Goal: Information Seeking & Learning: Learn about a topic

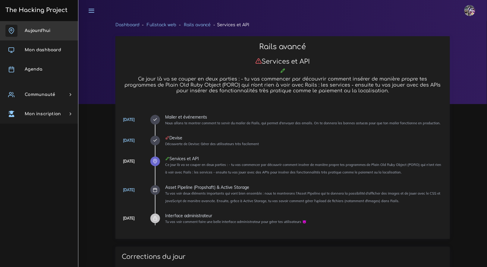
click at [55, 23] on link "Aujourd'hui" at bounding box center [39, 30] width 78 height 19
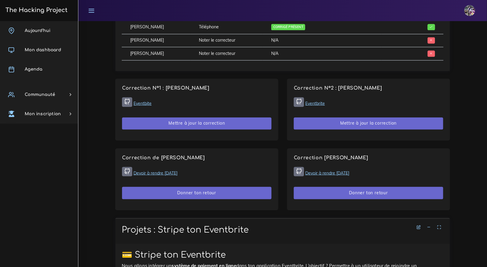
scroll to position [331, 0]
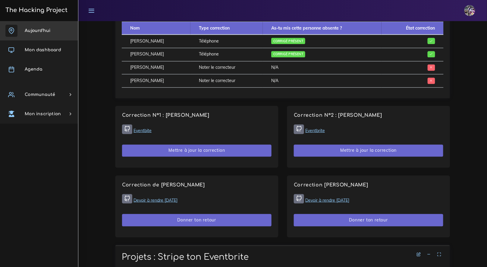
click at [48, 30] on span "Aujourd'hui" at bounding box center [38, 30] width 26 height 5
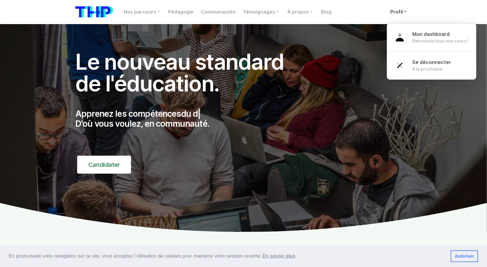
click at [395, 11] on link "Profil" at bounding box center [399, 12] width 25 height 12
click at [402, 14] on link "Profil" at bounding box center [399, 12] width 25 height 12
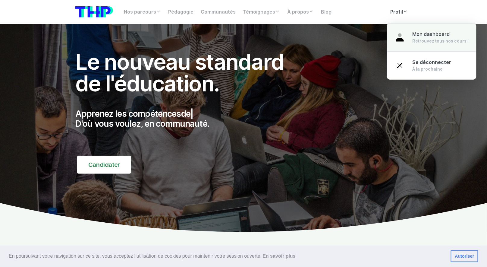
click at [416, 36] on span "Mon dashboard" at bounding box center [430, 34] width 37 height 6
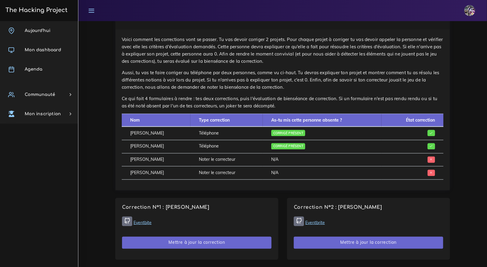
scroll to position [246, 0]
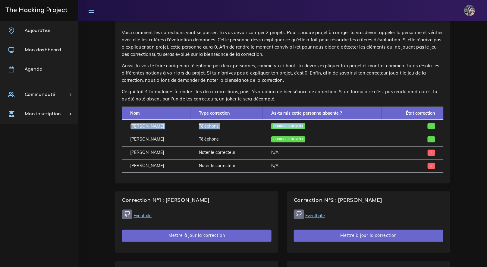
drag, startPoint x: 127, startPoint y: 124, endPoint x: 145, endPoint y: 136, distance: 21.9
click at [145, 136] on tbody "ASTIER Florian Téléphone Corrigé présent SWITAJ Yanis Téléphone Corrigé présent…" at bounding box center [283, 146] width 322 height 53
drag, startPoint x: 141, startPoint y: 137, endPoint x: 145, endPoint y: 138, distance: 3.4
click at [142, 138] on td "[PERSON_NAME]" at bounding box center [156, 139] width 69 height 13
click at [163, 138] on td "[PERSON_NAME]" at bounding box center [156, 139] width 69 height 13
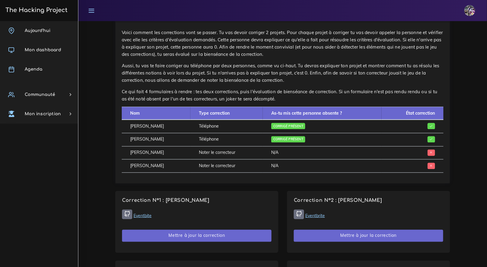
drag, startPoint x: 163, startPoint y: 140, endPoint x: 210, endPoint y: 140, distance: 47.3
click at [210, 140] on tr "SWITAJ Yanis Téléphone Corrigé présent" at bounding box center [283, 139] width 322 height 13
drag, startPoint x: 215, startPoint y: 140, endPoint x: 235, endPoint y: 142, distance: 19.3
click at [235, 142] on td "Téléphone" at bounding box center [226, 139] width 72 height 13
drag, startPoint x: 235, startPoint y: 142, endPoint x: 167, endPoint y: 141, distance: 67.8
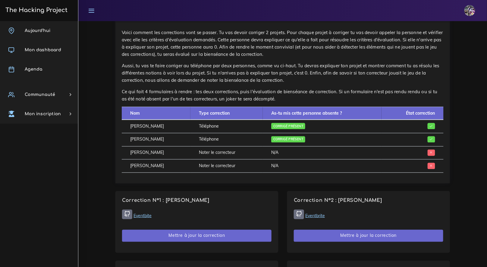
click at [167, 141] on tr "SWITAJ Yanis Téléphone Corrigé présent" at bounding box center [283, 139] width 322 height 13
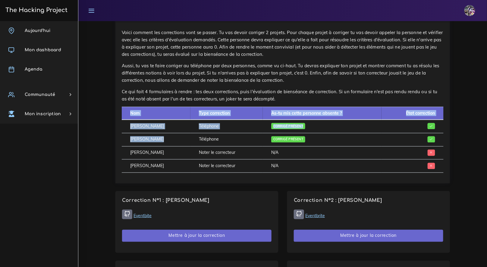
drag, startPoint x: 161, startPoint y: 140, endPoint x: 111, endPoint y: 138, distance: 50.9
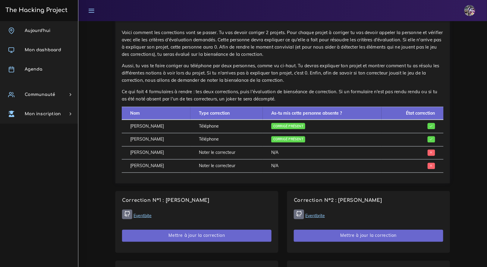
click at [160, 145] on td "SWITAJ Yanis" at bounding box center [156, 139] width 69 height 13
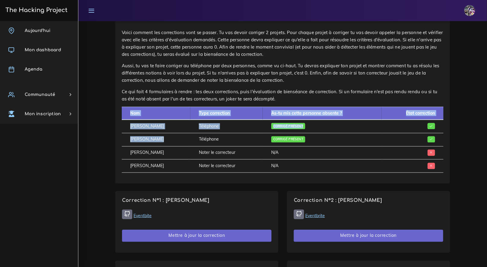
drag, startPoint x: 160, startPoint y: 142, endPoint x: 112, endPoint y: 139, distance: 47.7
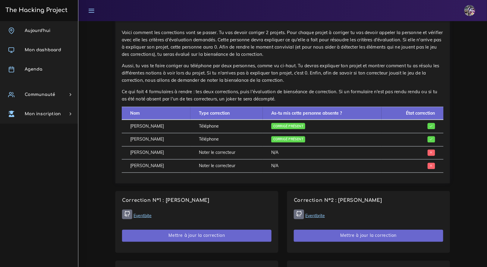
click at [143, 139] on td "SWITAJ Yanis" at bounding box center [156, 139] width 69 height 13
drag, startPoint x: 131, startPoint y: 139, endPoint x: 158, endPoint y: 141, distance: 26.6
click at [158, 141] on td "SWITAJ Yanis" at bounding box center [156, 139] width 69 height 13
drag, startPoint x: 336, startPoint y: 141, endPoint x: 134, endPoint y: 138, distance: 201.2
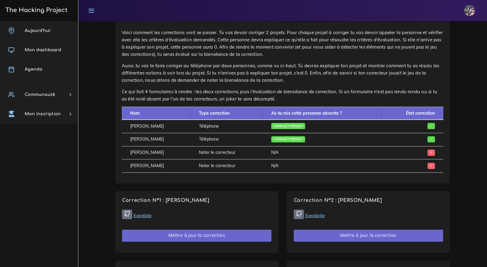
click at [134, 138] on tr "SWITAJ Yanis Téléphone Corrigé présent" at bounding box center [283, 139] width 322 height 13
click at [134, 138] on td "SWITAJ Yanis" at bounding box center [156, 139] width 69 height 13
drag, startPoint x: 125, startPoint y: 139, endPoint x: 252, endPoint y: 141, distance: 127.4
click at [252, 141] on tr "SWITAJ Yanis Téléphone Corrigé présent" at bounding box center [283, 139] width 322 height 13
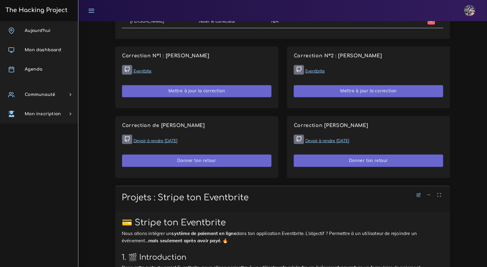
scroll to position [391, 0]
click at [172, 138] on link "Devoir à rendre 14 octobre" at bounding box center [155, 140] width 44 height 5
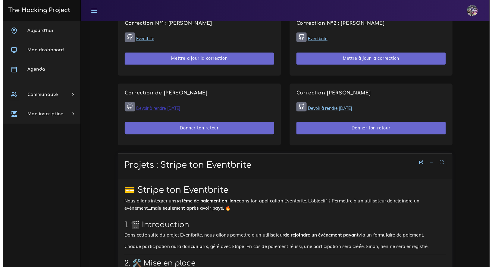
scroll to position [398, 0]
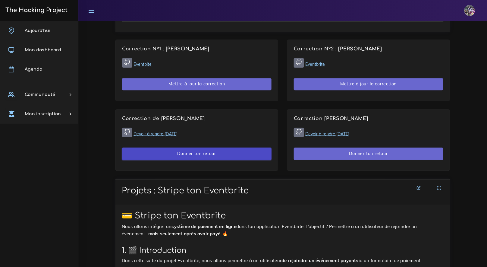
click at [211, 152] on button "Donner ton retour" at bounding box center [196, 153] width 149 height 12
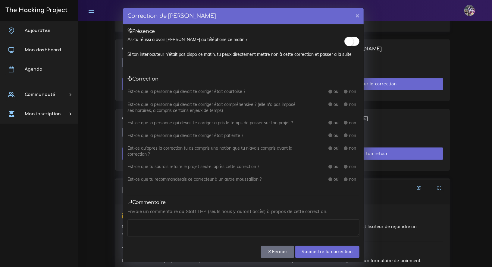
drag, startPoint x: 344, startPoint y: 41, endPoint x: 342, endPoint y: 50, distance: 9.6
click at [345, 41] on small at bounding box center [349, 41] width 9 height 9
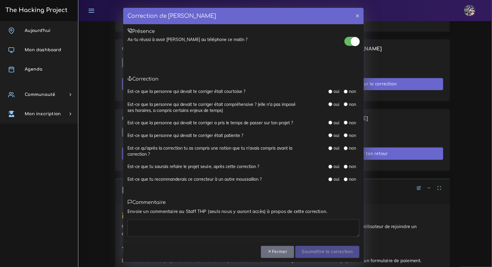
click at [328, 177] on input "radio" at bounding box center [330, 179] width 4 height 4
radio input "true"
click at [329, 177] on input "radio" at bounding box center [330, 179] width 4 height 4
click at [215, 220] on textarea at bounding box center [243, 227] width 232 height 17
type textarea "m"
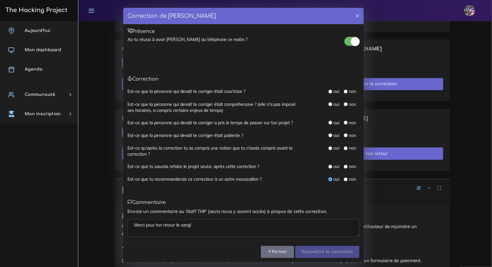
click at [309, 243] on div "Toutes les questions sont obligatoires, on y retourne ? Fermer Soumettre la cor…" at bounding box center [243, 251] width 240 height 21
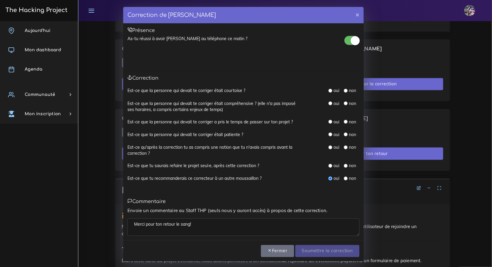
scroll to position [1, 0]
click at [280, 233] on textarea "Merci pour ton retour le sang!" at bounding box center [243, 226] width 232 height 17
drag, startPoint x: 279, startPoint y: 229, endPoint x: 279, endPoint y: 222, distance: 7.0
click at [279, 229] on textarea "Merci pour ton retour le sang!" at bounding box center [243, 226] width 232 height 17
drag, startPoint x: 321, startPoint y: 216, endPoint x: 320, endPoint y: 225, distance: 9.1
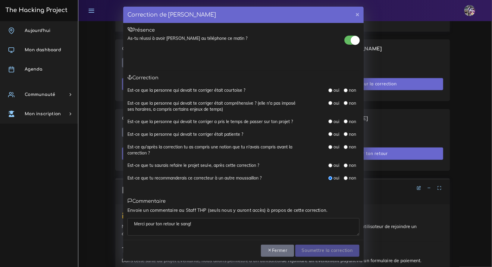
click at [322, 217] on div "Envoie un commentaire au Staff THP (seuls nous y auront accès) à propos de cett…" at bounding box center [243, 220] width 232 height 29
click at [320, 225] on textarea "Merci pour ton retour le sang!" at bounding box center [243, 226] width 232 height 17
click at [275, 225] on textarea "Merci pour ton retour le sang encore un plaisir" at bounding box center [243, 226] width 232 height 17
type textarea "Merci pour ton retour le sang encore un plaisir!"
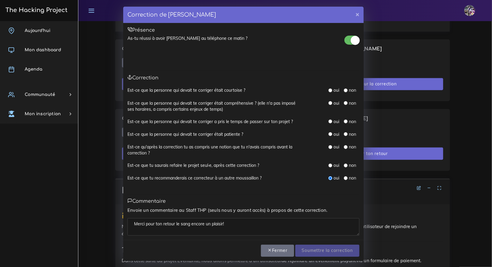
click at [355, 38] on small at bounding box center [355, 40] width 9 height 9
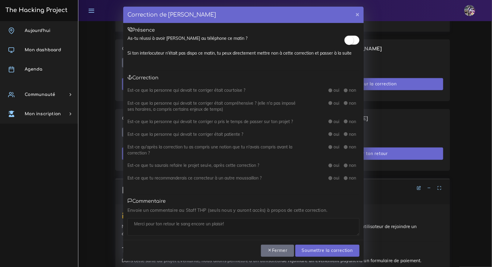
click at [354, 38] on span at bounding box center [351, 40] width 15 height 9
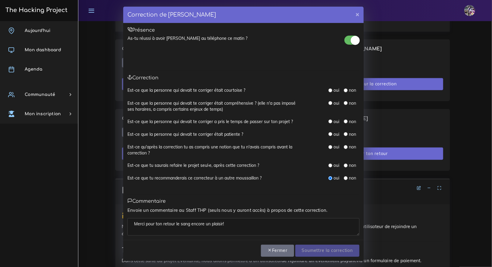
click at [346, 176] on div "non" at bounding box center [350, 178] width 12 height 6
click at [345, 177] on div "non" at bounding box center [350, 178] width 12 height 6
click at [314, 256] on div "Toutes les questions sont obligatoires, on y retourne ? Fermer Soumettre la cor…" at bounding box center [243, 249] width 240 height 21
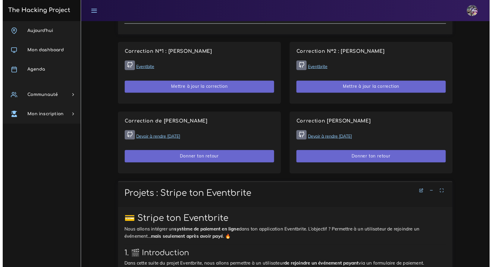
scroll to position [395, 0]
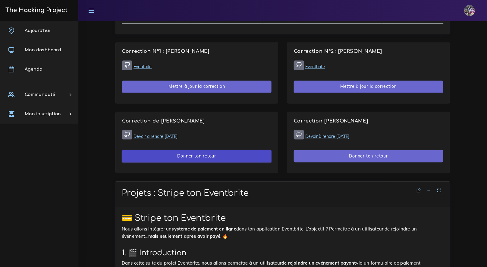
click at [212, 151] on button "Donner ton retour" at bounding box center [196, 156] width 149 height 12
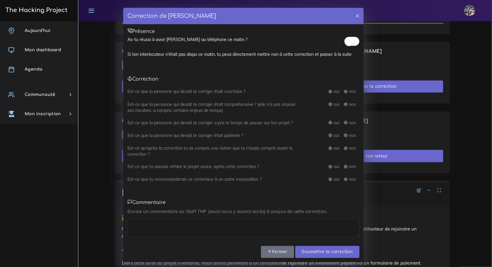
drag, startPoint x: 352, startPoint y: 45, endPoint x: 352, endPoint y: 39, distance: 6.0
click at [352, 45] on span at bounding box center [351, 41] width 15 height 9
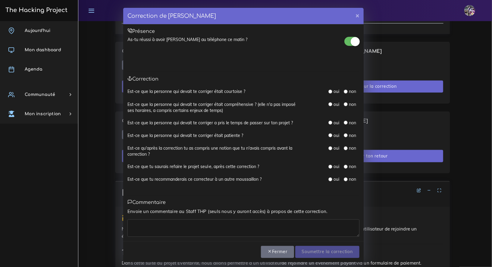
click at [352, 39] on small at bounding box center [355, 41] width 9 height 9
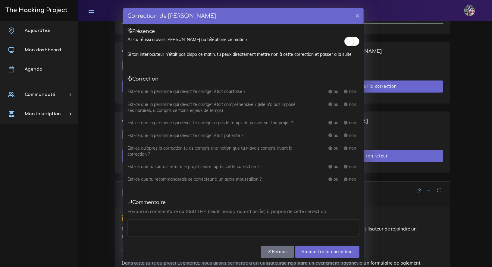
click at [354, 38] on span at bounding box center [351, 41] width 15 height 9
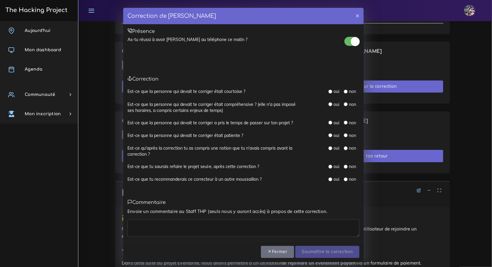
click at [328, 177] on input "radio" at bounding box center [330, 179] width 4 height 4
radio input "true"
click at [172, 241] on div "Toutes les questions sont obligatoires, on y retourne ? Fermer Soumettre la cor…" at bounding box center [243, 251] width 240 height 21
click at [173, 231] on textarea at bounding box center [243, 227] width 232 height 17
type textarea "encore un plaisir d'etre corrigé par pablo, vrai bon gars"
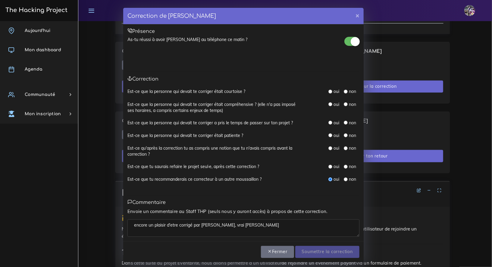
drag, startPoint x: 325, startPoint y: 215, endPoint x: 321, endPoint y: 245, distance: 29.9
click at [325, 215] on div "Envoie un commentaire au Staff THP (seuls nous y auront accès) à propos de cett…" at bounding box center [243, 222] width 232 height 29
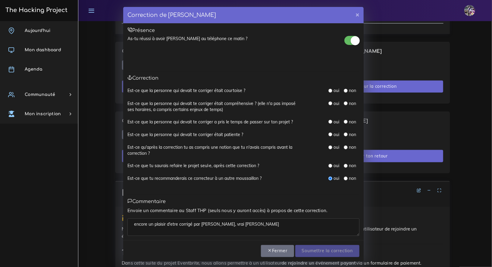
scroll to position [1, 0]
click at [330, 167] on div "oui non" at bounding box center [343, 165] width 31 height 7
click at [329, 167] on div "oui" at bounding box center [333, 165] width 11 height 6
click at [328, 165] on input "radio" at bounding box center [330, 165] width 4 height 4
radio input "true"
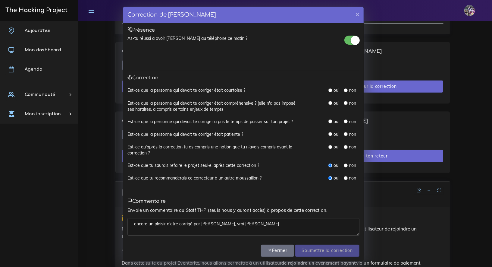
click at [328, 176] on input "radio" at bounding box center [330, 178] width 4 height 4
click at [328, 164] on input "radio" at bounding box center [330, 165] width 4 height 4
click at [328, 89] on input "radio" at bounding box center [330, 90] width 4 height 4
radio input "true"
click at [329, 102] on input "radio" at bounding box center [330, 103] width 4 height 4
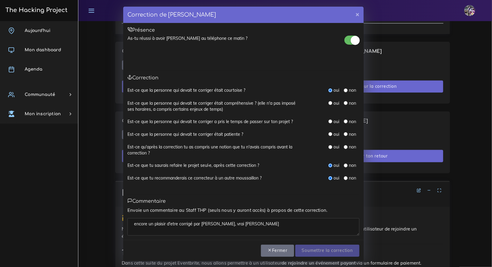
radio input "true"
click at [329, 122] on input "radio" at bounding box center [330, 121] width 4 height 4
radio input "true"
click at [328, 136] on div "oui" at bounding box center [333, 134] width 11 height 6
click at [330, 130] on div "Est-ce que la personne qui devait te corriger a pris le temps de passer sur ton…" at bounding box center [243, 124] width 232 height 13
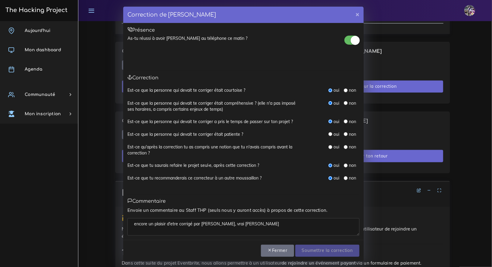
click at [329, 133] on input "radio" at bounding box center [330, 134] width 4 height 4
radio input "true"
click at [329, 145] on input "radio" at bounding box center [330, 147] width 4 height 4
radio input "true"
click at [315, 254] on input "Soumettre la correction" at bounding box center [327, 250] width 64 height 12
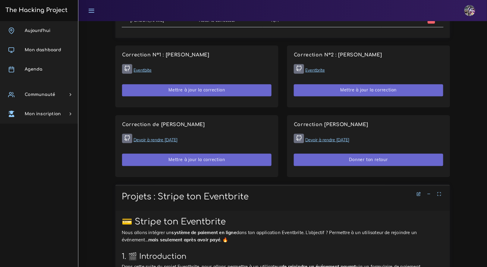
click at [359, 164] on div "Correction de Lucas MIRANDA Devoir à rendre 14 octobre Donner ton retour" at bounding box center [368, 145] width 162 height 61
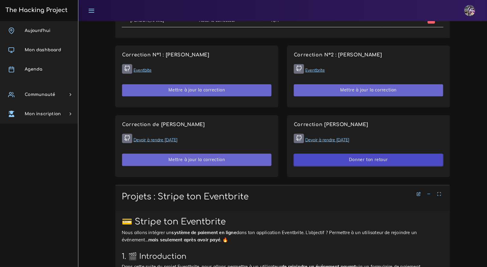
click at [341, 162] on button "Donner ton retour" at bounding box center [368, 159] width 149 height 12
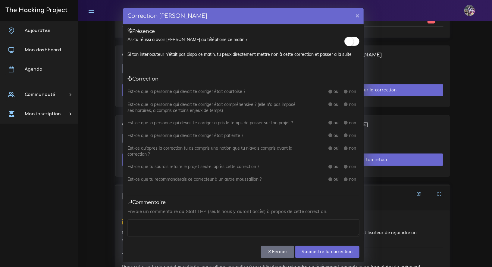
click at [349, 38] on small at bounding box center [349, 41] width 9 height 9
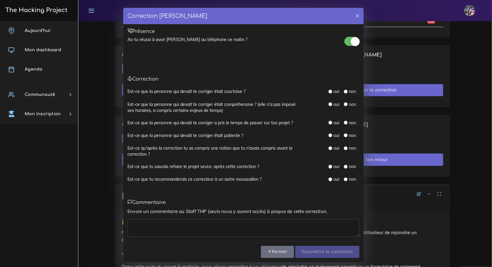
click at [327, 95] on div "Est-ce que la personne qui devait te corriger était courtoise ? oui non" at bounding box center [243, 94] width 232 height 13
click at [328, 92] on input "radio" at bounding box center [330, 91] width 4 height 4
radio input "true"
click at [328, 103] on input "radio" at bounding box center [330, 104] width 4 height 4
radio input "true"
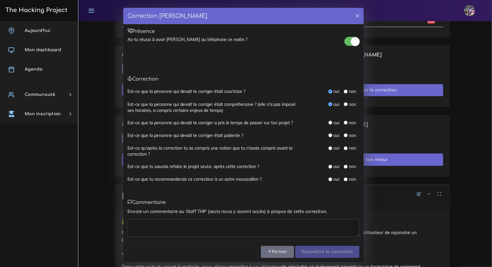
drag, startPoint x: 329, startPoint y: 123, endPoint x: 329, endPoint y: 130, distance: 7.2
click at [329, 123] on input "radio" at bounding box center [330, 122] width 4 height 4
radio input "true"
click at [329, 134] on input "radio" at bounding box center [330, 135] width 4 height 4
radio input "true"
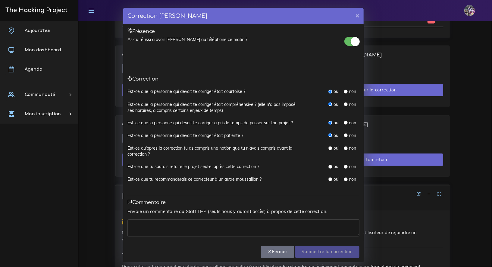
drag, startPoint x: 328, startPoint y: 146, endPoint x: 329, endPoint y: 151, distance: 4.9
click at [328, 146] on input "radio" at bounding box center [330, 148] width 4 height 4
radio input "true"
click at [328, 164] on input "radio" at bounding box center [330, 166] width 4 height 4
radio input "true"
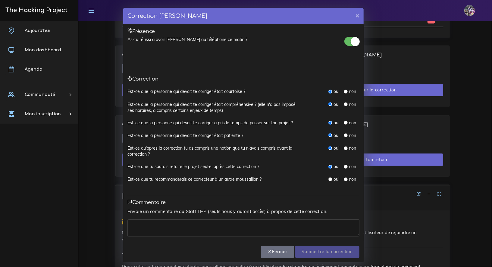
click at [329, 186] on div "Est-ce que tu recommanderais ce correcteur à un autre moussaillon ? oui non" at bounding box center [243, 182] width 232 height 13
click at [329, 180] on input "radio" at bounding box center [330, 179] width 4 height 4
radio input "true"
click at [230, 231] on textarea at bounding box center [243, 227] width 232 height 17
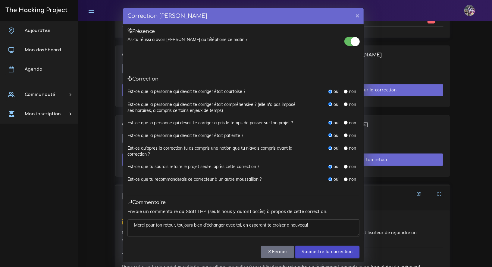
type textarea "Merci pour ton retour, toujours bien d'échanger avec toi, en esperant te croise…"
click at [327, 252] on input "Soumettre la correction" at bounding box center [327, 251] width 64 height 12
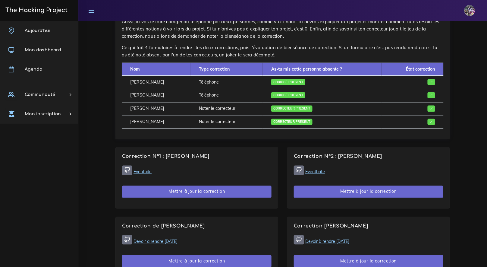
scroll to position [232, 0]
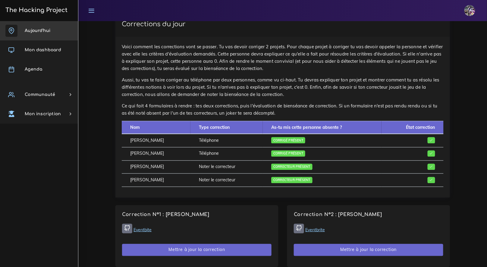
click at [56, 30] on link "Aujourd'hui" at bounding box center [39, 30] width 78 height 19
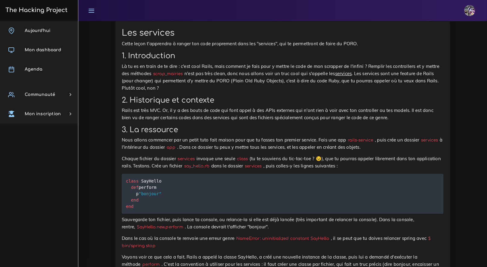
scroll to position [1427, 0]
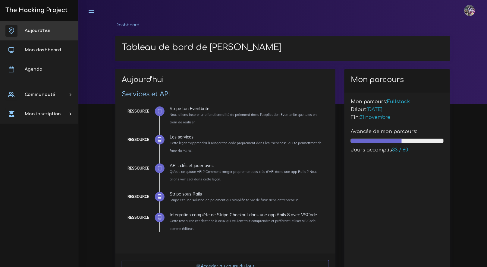
click at [68, 37] on link "Aujourd'hui" at bounding box center [39, 30] width 78 height 19
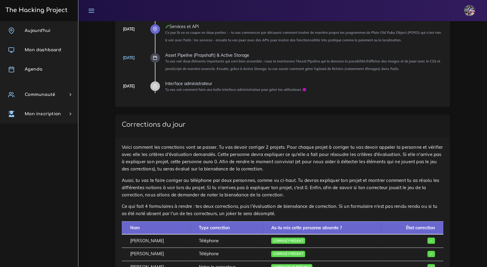
scroll to position [165, 0]
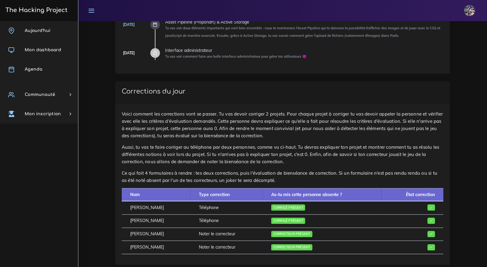
click at [55, 11] on h3 "The Hacking Project" at bounding box center [36, 10] width 64 height 7
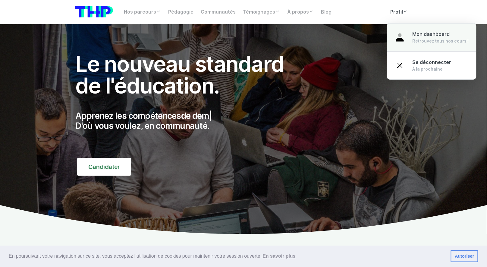
click at [417, 32] on span "Mon dashboard" at bounding box center [430, 34] width 37 height 6
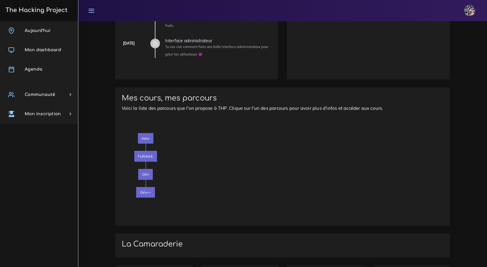
scroll to position [590, 0]
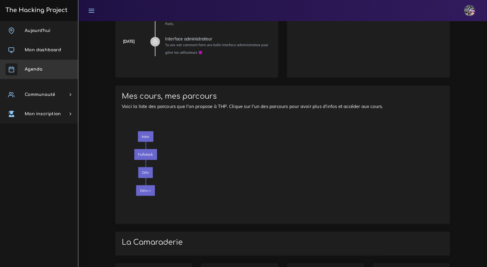
click at [54, 65] on link "Agenda" at bounding box center [39, 69] width 78 height 19
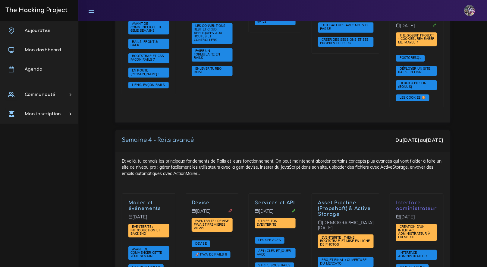
scroll to position [1365, 0]
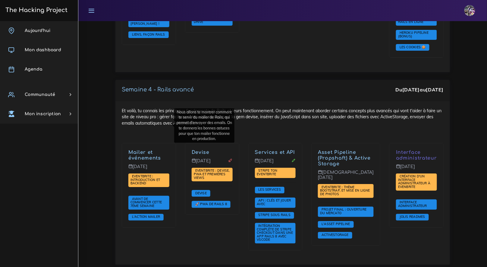
click at [143, 149] on link "Mailer et événements" at bounding box center [144, 154] width 33 height 11
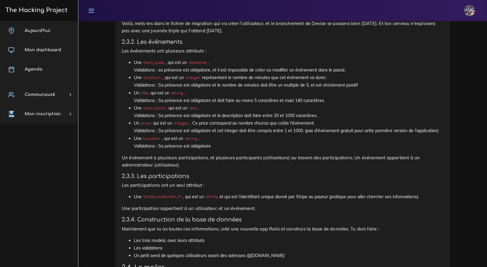
scroll to position [724, 0]
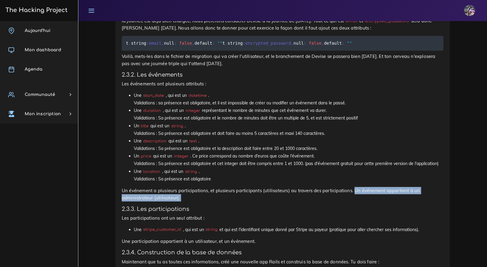
drag, startPoint x: 354, startPoint y: 205, endPoint x: 427, endPoint y: 220, distance: 74.0
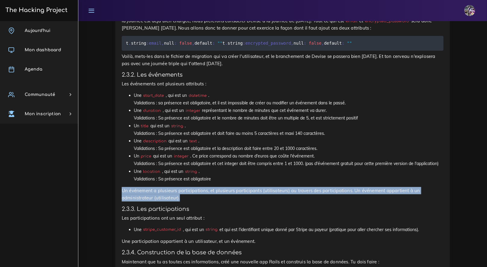
drag, startPoint x: 119, startPoint y: 205, endPoint x: 181, endPoint y: 214, distance: 62.6
copy p "Un événement a plusieurs participations, et plusieurs participants (utilisateur…"
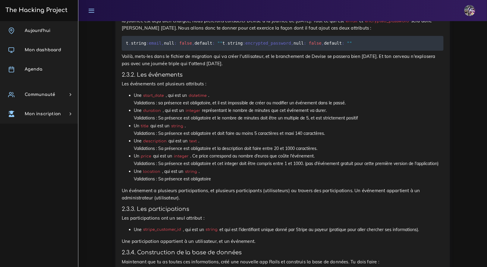
click at [197, 201] on p "Un événement a plusieurs participations, et plusieurs participants (utilisateur…" at bounding box center [283, 194] width 322 height 14
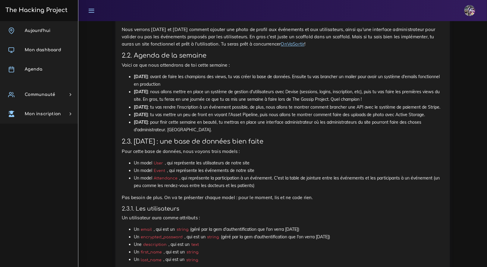
scroll to position [547, 0]
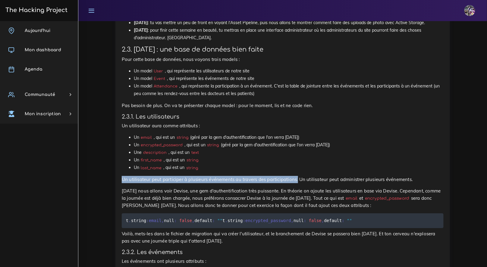
drag, startPoint x: 125, startPoint y: 188, endPoint x: 298, endPoint y: 190, distance: 173.8
click at [298, 190] on div "Eventbrite : introduction et backend Toute cette semaine tu vas faire un projet…" at bounding box center [282, 155] width 334 height 888
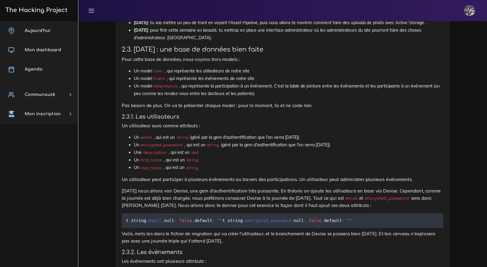
click at [300, 183] on p "Un utilisateur peut participer à plusieurs événements au travers des participat…" at bounding box center [283, 179] width 322 height 7
drag, startPoint x: 301, startPoint y: 187, endPoint x: 417, endPoint y: 186, distance: 116.3
click at [417, 183] on p "Un utilisateur peut participer à plusieurs événements au travers des participat…" at bounding box center [283, 179] width 322 height 7
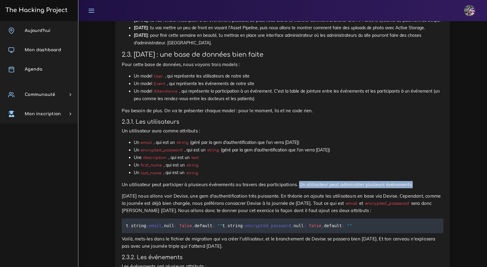
scroll to position [548, 0]
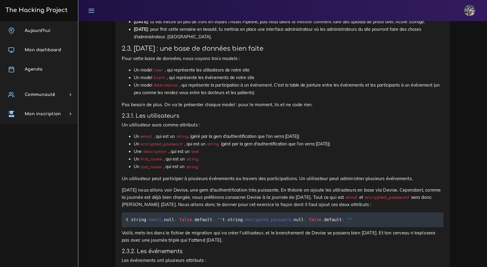
click at [287, 227] on pre "t . string :email , null : false , default : "" t . string :encrypted_password …" at bounding box center [283, 219] width 322 height 15
click at [289, 227] on pre "t . string :email , null : false , default : "" t . string :encrypted_password …" at bounding box center [283, 219] width 322 height 15
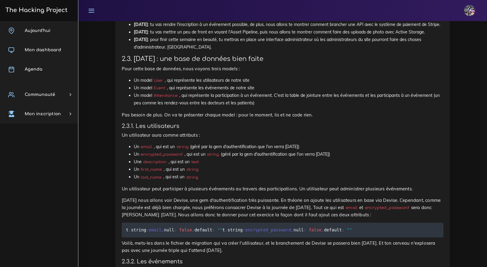
scroll to position [565, 0]
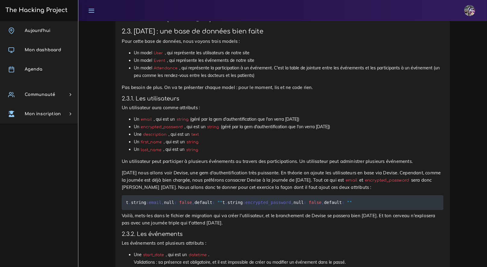
click at [207, 91] on p "Pas besoin de plus. On va te présenter chaque model : pour le moment, lis et ne…" at bounding box center [283, 87] width 322 height 7
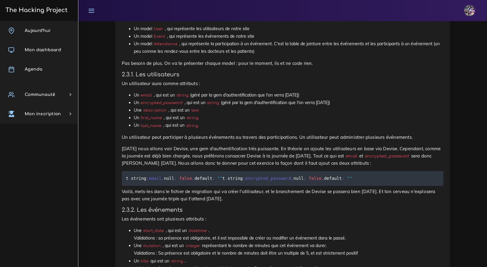
scroll to position [618, 0]
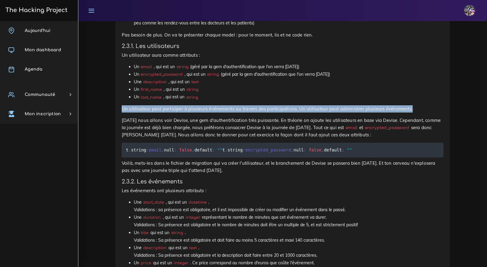
drag, startPoint x: 123, startPoint y: 115, endPoint x: 399, endPoint y: 118, distance: 276.8
click at [415, 112] on p "Un utilisateur peut participer à plusieurs événements au travers des participat…" at bounding box center [283, 108] width 322 height 7
copy p "Un utilisateur peut participer à plusieurs événements au travers des participat…"
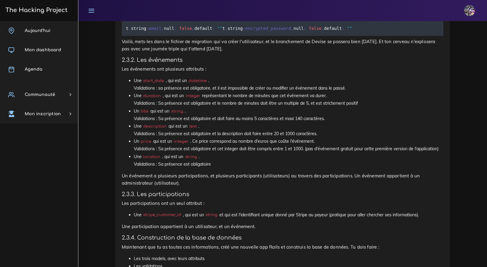
scroll to position [770, 0]
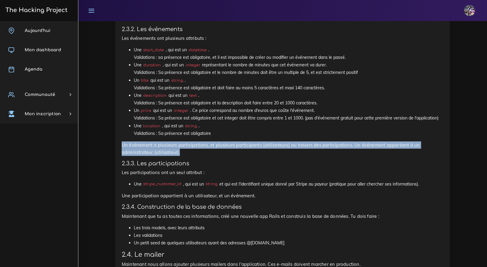
drag, startPoint x: 123, startPoint y: 158, endPoint x: 181, endPoint y: 164, distance: 58.4
click at [181, 156] on p "Un événement a plusieurs participations, et plusieurs participants (utilisateur…" at bounding box center [283, 148] width 322 height 14
copy p "Un événement a plusieurs participations, et plusieurs participants (utilisateur…"
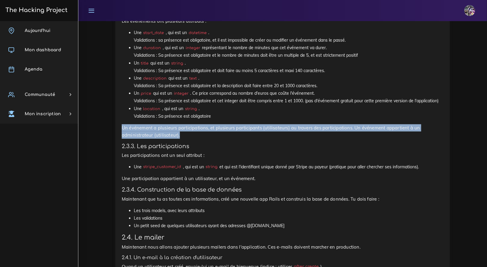
scroll to position [793, 0]
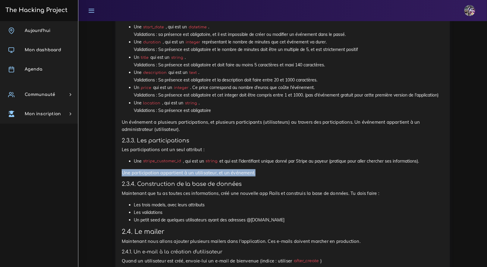
drag, startPoint x: 122, startPoint y: 186, endPoint x: 219, endPoint y: 189, distance: 97.0
click at [255, 176] on p "Une participation appartient à un utilisateur, et un événement." at bounding box center [283, 172] width 322 height 7
copy p "Une participation appartient à un utilisateur, et un événement."
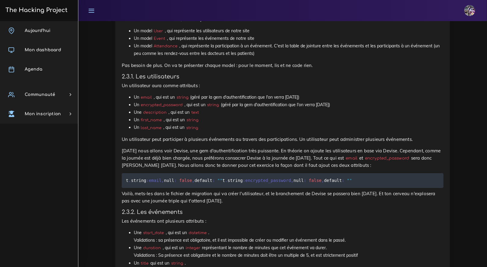
scroll to position [583, 0]
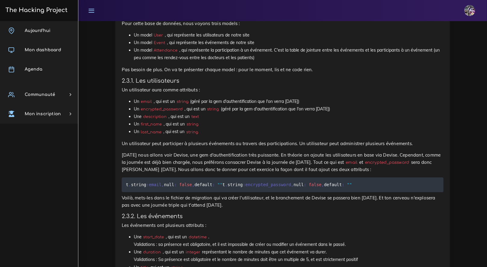
click at [240, 120] on li "Une description , qui est un text" at bounding box center [289, 117] width 310 height 8
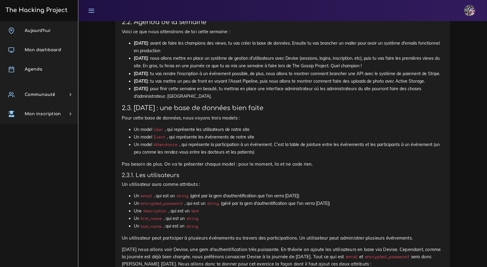
scroll to position [463, 0]
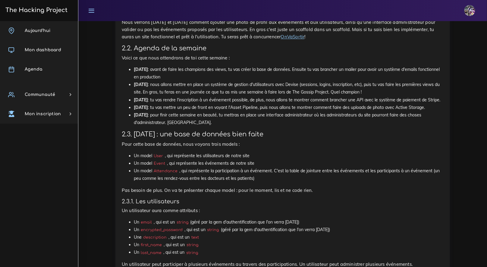
click at [117, 144] on div "Eventbrite : introduction et backend Toute cette semaine tu vas faire un projet…" at bounding box center [282, 239] width 334 height 888
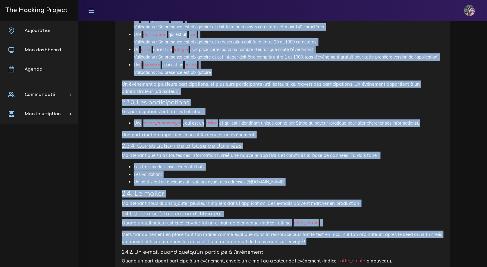
scroll to position [853, 0]
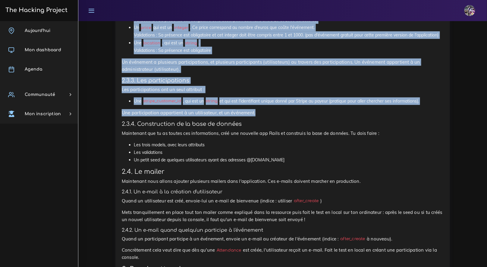
drag, startPoint x: 117, startPoint y: 140, endPoint x: 285, endPoint y: 130, distance: 168.1
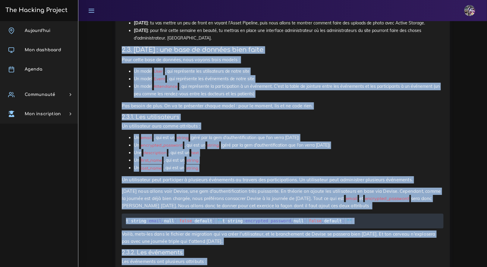
scroll to position [544, 0]
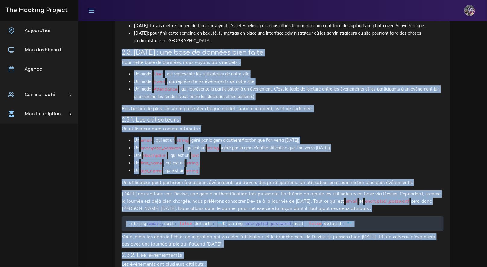
drag, startPoint x: 127, startPoint y: 74, endPoint x: 126, endPoint y: 66, distance: 8.2
click at [127, 74] on div "Eventbrite : introduction et backend Toute cette semaine tu vas faire un projet…" at bounding box center [283, 156] width 322 height 872
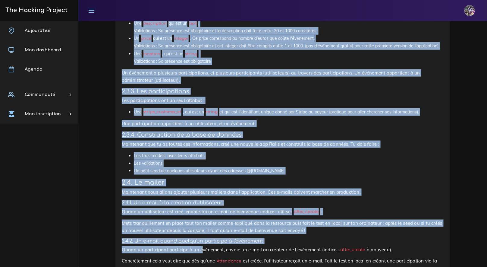
scroll to position [847, 0]
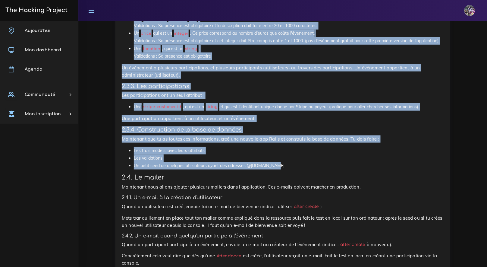
drag, startPoint x: 120, startPoint y: 58, endPoint x: 246, endPoint y: 179, distance: 174.2
copy div "2.3. Aujourd'hui : une base de données bien faite Pour cette base de données, n…"
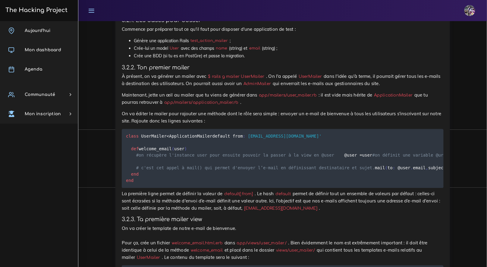
scroll to position [1765, 0]
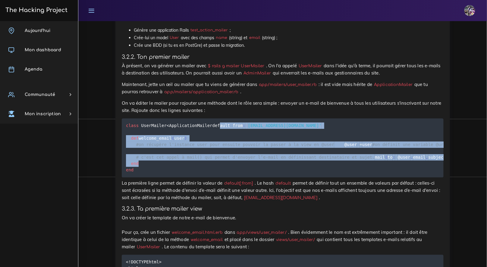
drag, startPoint x: 131, startPoint y: 147, endPoint x: 187, endPoint y: 217, distance: 89.3
click at [187, 177] on pre "class UserMailer < ApplicationMailer default from : 'no-reply@monsite.fr' def w…" at bounding box center [283, 147] width 322 height 59
copy code "default from : 'no-reply@monsite.fr' def welcome_email ( user ) #on récupère l'…"
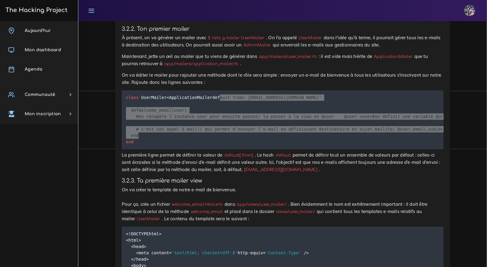
scroll to position [1786, 0]
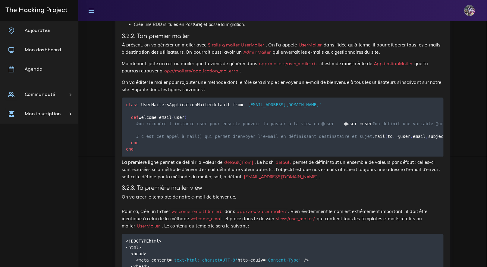
click at [232, 139] on pre "class UserMailer < ApplicationMailer default from : 'no-reply@monsite.fr' def w…" at bounding box center [283, 127] width 322 height 59
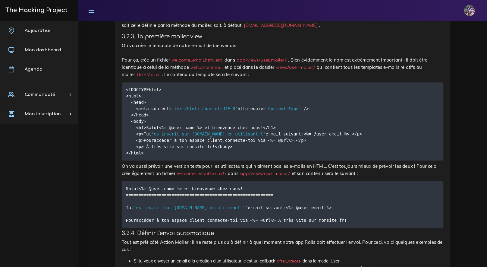
scroll to position [1953, 0]
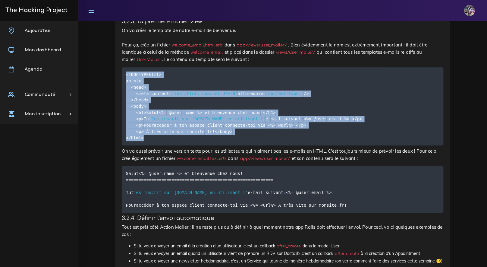
drag, startPoint x: 226, startPoint y: 224, endPoint x: 112, endPoint y: 128, distance: 148.8
copy code "< ! DOCTYPE html> <html> <head> <meta content = 'text/html; charset=UTF-8' http…"
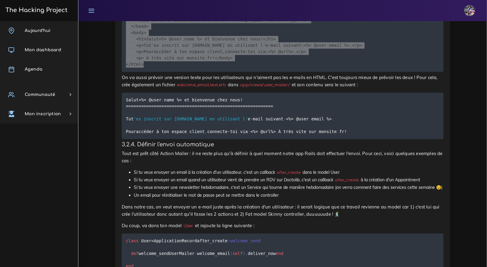
scroll to position [2055, 0]
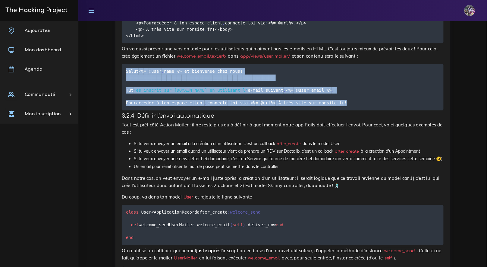
drag, startPoint x: 126, startPoint y: 156, endPoint x: 220, endPoint y: 205, distance: 105.5
click at [220, 110] on pre "Salut <% = @user . name %> et bienvenue chez nous ! == == == == == == == == == …" at bounding box center [283, 87] width 322 height 46
copy code "Salut <% = @user . name %> et bienvenue chez nous ! == == == == == == == == == …"
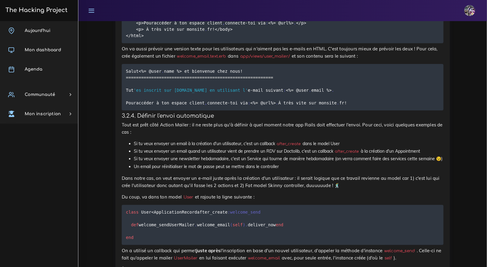
click at [207, 105] on span "," at bounding box center [206, 102] width 2 height 5
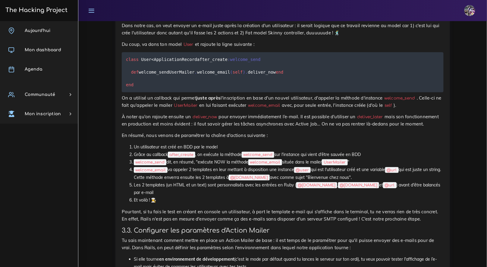
scroll to position [2208, 0]
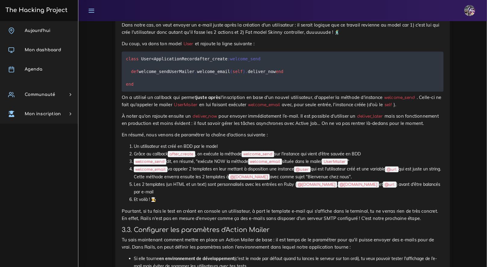
click at [129, 61] on span "class" at bounding box center [132, 58] width 13 height 5
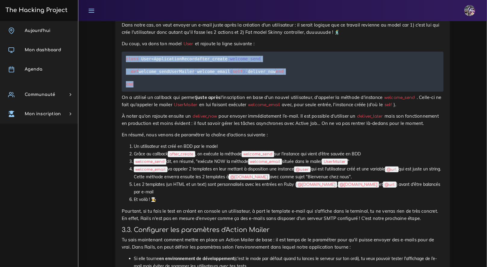
drag, startPoint x: 127, startPoint y: 157, endPoint x: 179, endPoint y: 205, distance: 70.6
click at [179, 92] on pre "class User < ApplicationRecord after_create :welcome_send def welcome_send User…" at bounding box center [283, 72] width 322 height 40
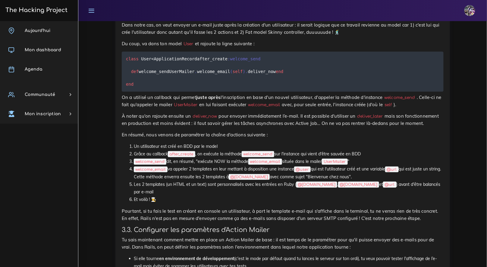
click at [148, 92] on pre "class User < ApplicationRecord after_create :welcome_send def welcome_send User…" at bounding box center [283, 72] width 322 height 40
drag, startPoint x: 152, startPoint y: 191, endPoint x: 143, endPoint y: 175, distance: 18.2
click at [152, 92] on pre "class User < ApplicationRecord after_create :welcome_send def welcome_send User…" at bounding box center [283, 72] width 322 height 40
drag, startPoint x: 164, startPoint y: 192, endPoint x: 124, endPoint y: 183, distance: 40.7
click at [123, 92] on pre "class User < ApplicationRecord after_create :welcome_send def welcome_send User…" at bounding box center [283, 72] width 322 height 40
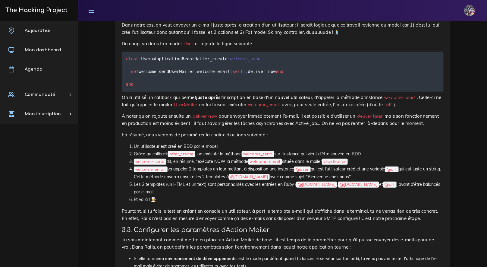
click at [126, 92] on pre "class User < ApplicationRecord after_create :welcome_send def welcome_send User…" at bounding box center [283, 72] width 322 height 40
click at [129, 92] on pre "class User < ApplicationRecord after_create :welcome_send def welcome_send User…" at bounding box center [283, 72] width 322 height 40
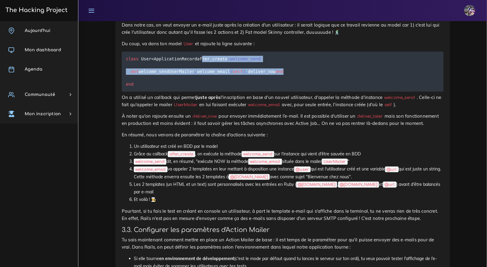
drag, startPoint x: 130, startPoint y: 166, endPoint x: 198, endPoint y: 188, distance: 72.4
click at [235, 92] on pre "class User < ApplicationRecord after_create :welcome_send def welcome_send User…" at bounding box center [283, 72] width 322 height 40
copy code "after_create :welcome_send def welcome_send UserMailer . welcome_email ( self )…"
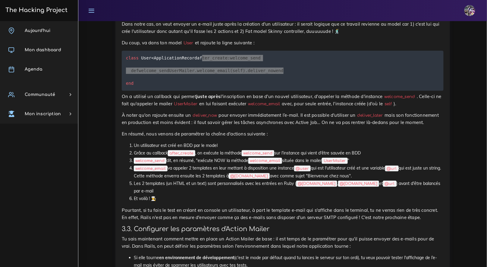
scroll to position [2209, 0]
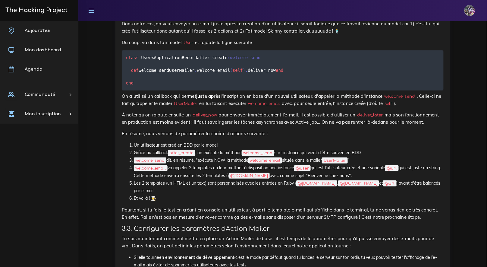
click at [180, 90] on pre "class User < ApplicationRecord after_create :welcome_send def welcome_send User…" at bounding box center [283, 70] width 322 height 40
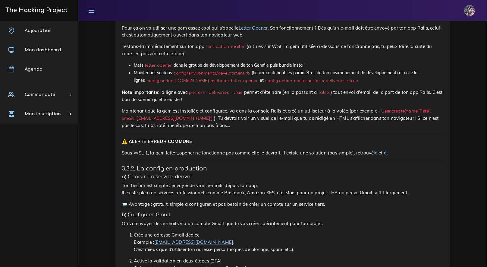
scroll to position [2526, 0]
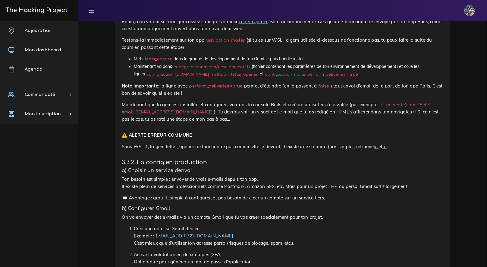
drag, startPoint x: 238, startPoint y: 187, endPoint x: 136, endPoint y: 182, distance: 102.2
click at [136, 78] on li "Maintenant va dans config/environments/development.rb (fichier contenant les pa…" at bounding box center [289, 70] width 310 height 15
copy code "config.action_mailer.delivery_method = :letter_opener"
click at [244, 78] on li "Maintenant va dans config/environments/development.rb (fichier contenant les pa…" at bounding box center [289, 70] width 310 height 15
drag, startPoint x: 250, startPoint y: 187, endPoint x: 340, endPoint y: 188, distance: 90.1
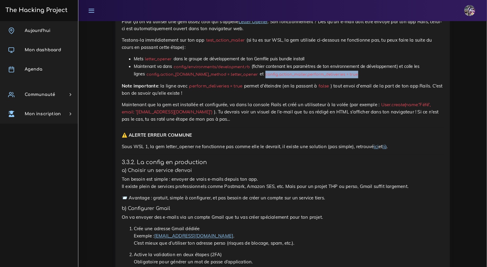
click at [340, 78] on li "Maintenant va dans config/environments/development.rb (fichier contenant les pa…" at bounding box center [289, 70] width 310 height 15
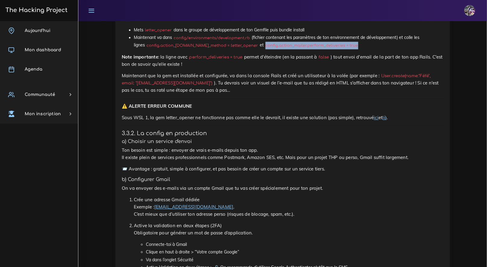
scroll to position [2643, 0]
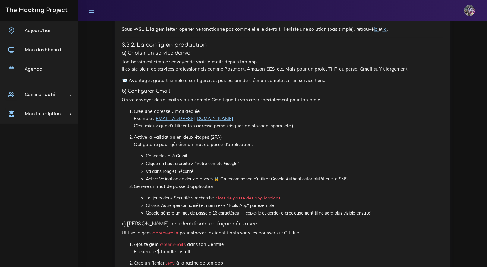
click at [241, 33] on p "Sous WSL 1, la gem letter_opener ne fonctionne pas comme elle le devrait, il ex…" at bounding box center [283, 29] width 322 height 7
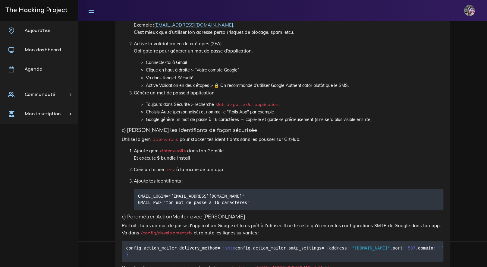
scroll to position [2514, 0]
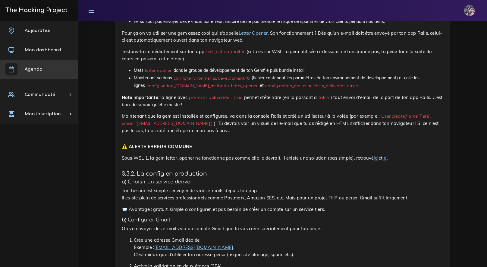
click at [52, 74] on link "Agenda" at bounding box center [39, 69] width 78 height 19
click at [50, 70] on link "Agenda" at bounding box center [39, 69] width 78 height 19
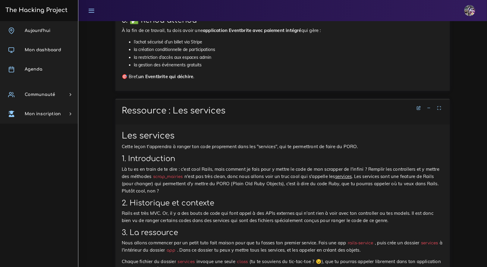
scroll to position [1214, 0]
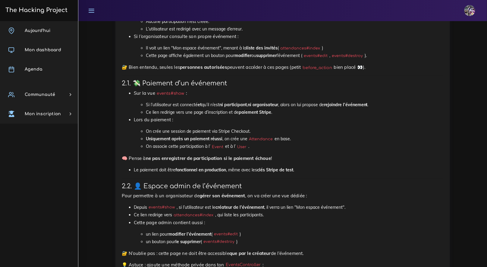
scroll to position [759, 0]
drag, startPoint x: 60, startPoint y: 29, endPoint x: 64, endPoint y: 29, distance: 3.9
click at [60, 29] on link "Aujourd'hui" at bounding box center [39, 30] width 78 height 19
click at [63, 28] on link "Aujourd'hui" at bounding box center [39, 30] width 78 height 19
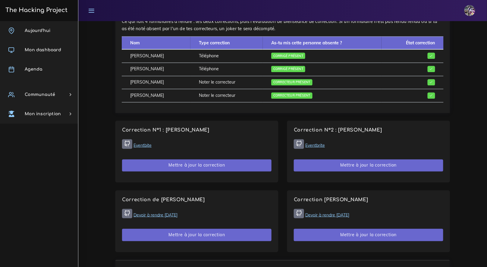
scroll to position [327, 0]
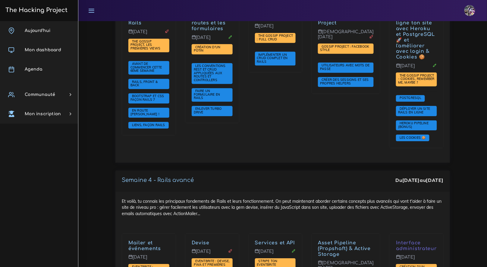
scroll to position [1345, 0]
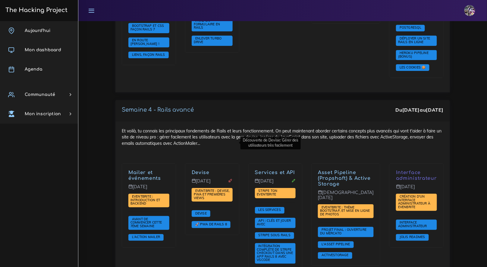
click at [200, 170] on link "Devise" at bounding box center [201, 172] width 18 height 5
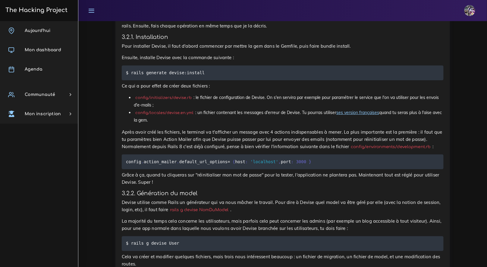
scroll to position [1508, 0]
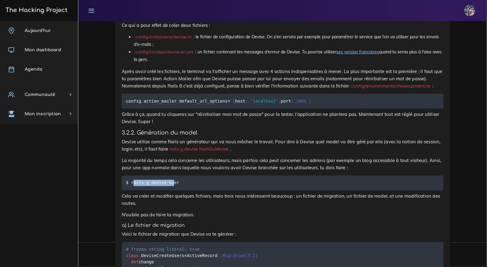
drag, startPoint x: 133, startPoint y: 184, endPoint x: 173, endPoint y: 184, distance: 40.1
click at [173, 184] on code "$ rails g devise User" at bounding box center [153, 182] width 55 height 7
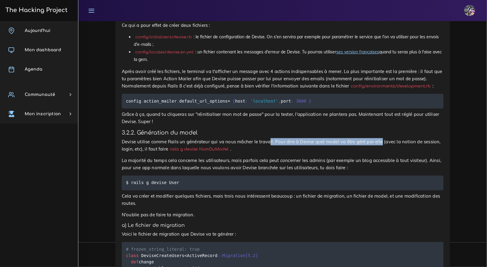
drag, startPoint x: 271, startPoint y: 145, endPoint x: 382, endPoint y: 144, distance: 111.4
click at [382, 144] on p "Devise utilise comme Rails un générateur qui va nous mâcher le travail. Pour di…" at bounding box center [283, 145] width 322 height 14
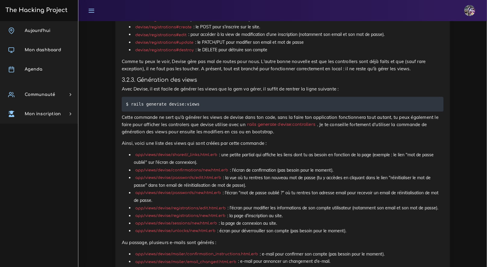
scroll to position [2298, 0]
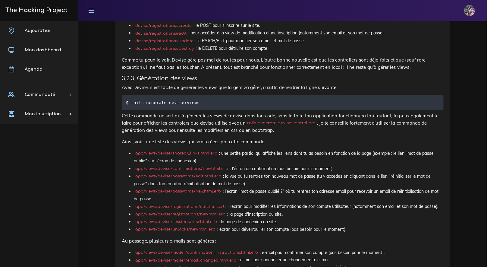
click at [192, 22] on li "devise/registrations#new : pour accéder à la view d'inscription au site." at bounding box center [289, 18] width 310 height 8
click at [177, 22] on li "devise/registrations#new : pour accéder à la view d'inscription au site." at bounding box center [289, 18] width 310 height 8
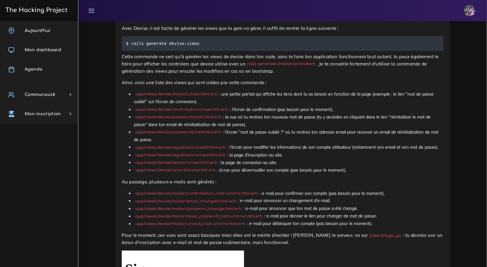
scroll to position [2359, 0]
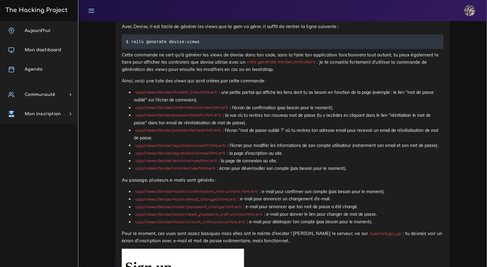
drag, startPoint x: 200, startPoint y: 205, endPoint x: 412, endPoint y: 217, distance: 211.8
click at [412, 217] on div "Devise Devise est une gem qui gère toute l'authentification de ton app à ta pla…" at bounding box center [283, 254] width 322 height 2932
click at [411, 21] on h4 "3.2.3. Génération des views" at bounding box center [283, 17] width 322 height 7
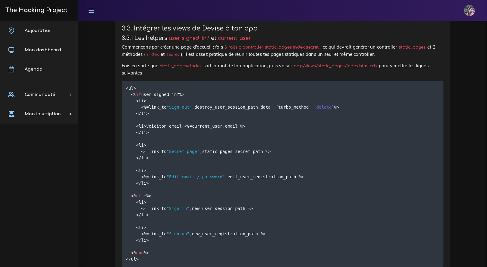
scroll to position [2734, 0]
drag, startPoint x: 347, startPoint y: 61, endPoint x: 379, endPoint y: 62, distance: 31.6
copy code "/users/sign_up"
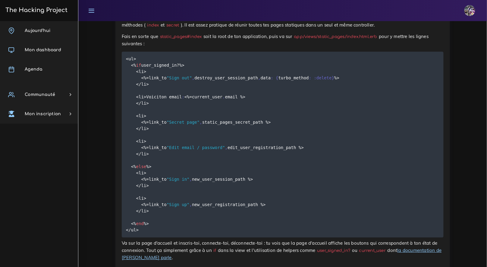
scroll to position [2765, 0]
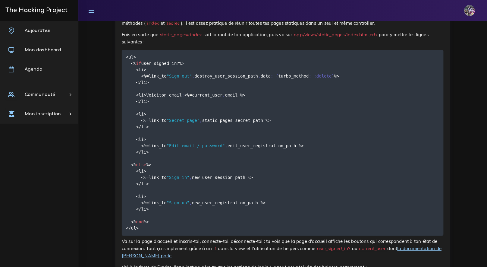
drag, startPoint x: 147, startPoint y: 186, endPoint x: 353, endPoint y: 192, distance: 206.4
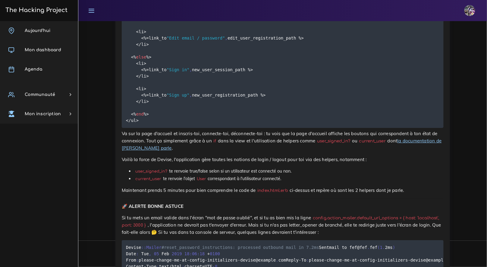
scroll to position [2874, 0]
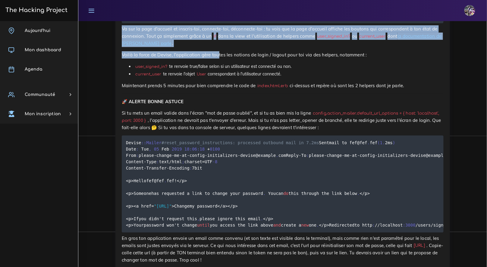
scroll to position [2979, 0]
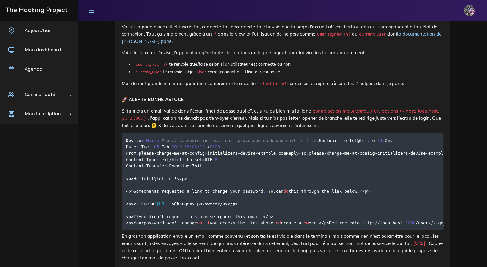
drag, startPoint x: 126, startPoint y: 95, endPoint x: 203, endPoint y: 225, distance: 151.3
copy code "<ul> <% if user_signed_in ? %> <li> <% = link_to "Sign out" , destroy_user_sess…"
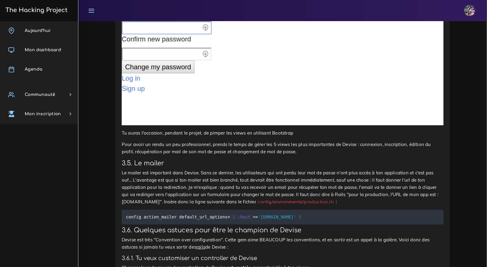
scroll to position [3399, 0]
drag, startPoint x: 267, startPoint y: 180, endPoint x: 120, endPoint y: 180, distance: 146.1
copy code "before_action :authenticate_user ! , only : [ :secret ]"
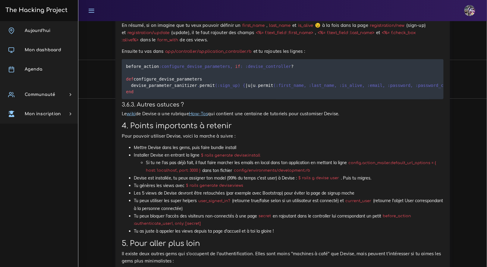
scroll to position [3782, 0]
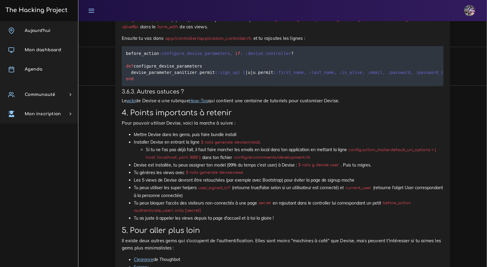
drag, startPoint x: 161, startPoint y: 174, endPoint x: 237, endPoint y: 178, distance: 75.7
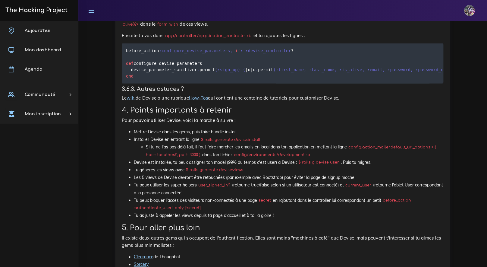
scroll to position [3785, 0]
drag, startPoint x: 122, startPoint y: 184, endPoint x: 451, endPoint y: 191, distance: 329.3
drag, startPoint x: 139, startPoint y: 181, endPoint x: 284, endPoint y: 181, distance: 145.5
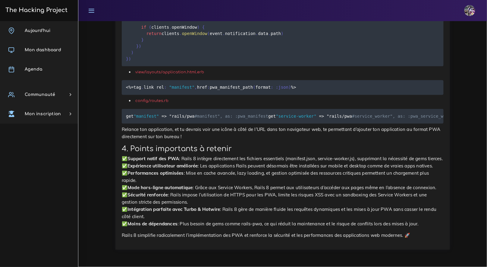
scroll to position [4948, 0]
click at [54, 7] on link "The Hacking Project" at bounding box center [36, 10] width 64 height 20
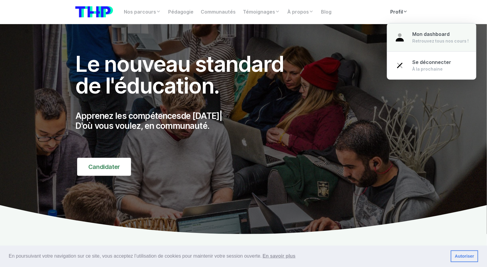
click at [412, 31] on div "Mon dashboard Retrouvez tous nos cours !" at bounding box center [440, 37] width 56 height 13
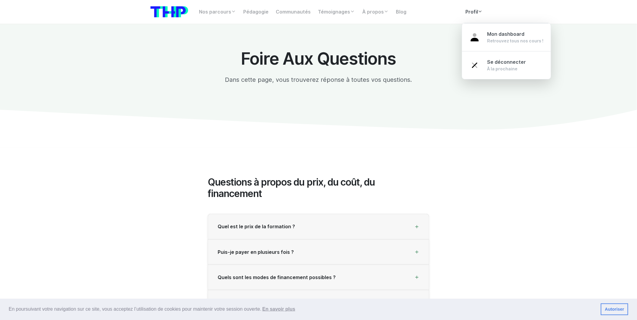
click at [475, 12] on link "Profil" at bounding box center [474, 12] width 25 height 12
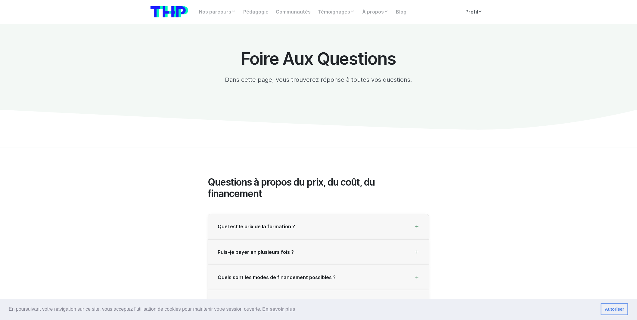
click at [475, 13] on link "Profil" at bounding box center [474, 12] width 25 height 12
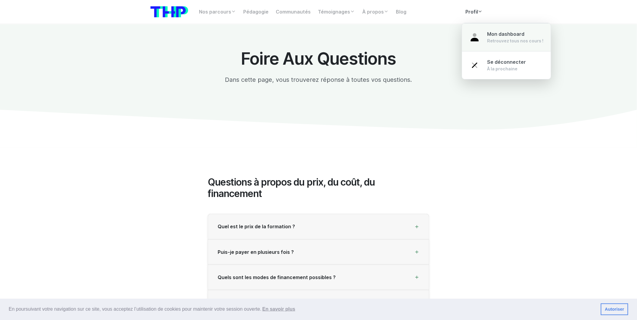
click at [488, 33] on span "Mon dashboard" at bounding box center [506, 34] width 37 height 6
